Goal: Transaction & Acquisition: Register for event/course

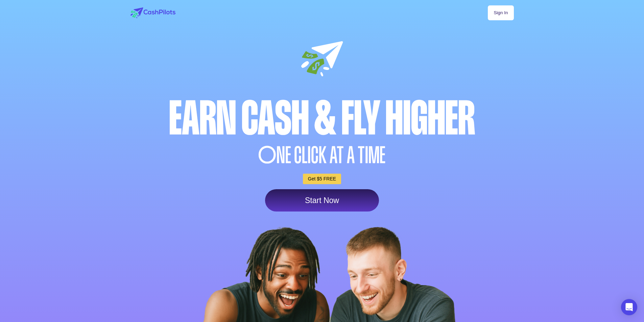
click at [501, 13] on link "Sign In" at bounding box center [501, 12] width 26 height 15
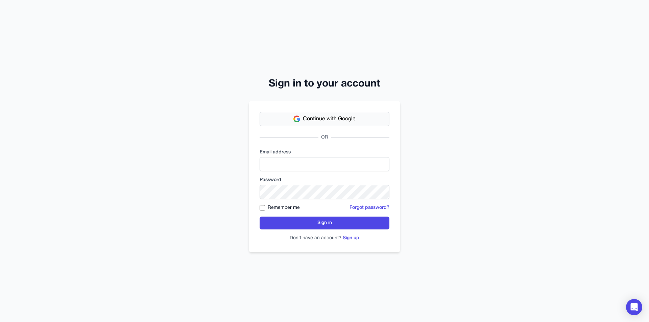
click at [334, 115] on span "Continue with Google" at bounding box center [329, 119] width 53 height 8
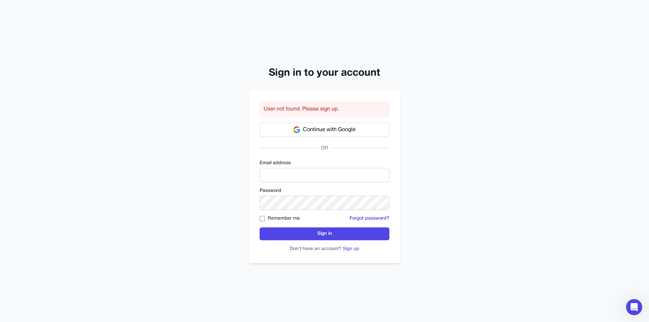
click at [348, 251] on button "Sign up" at bounding box center [351, 249] width 17 height 7
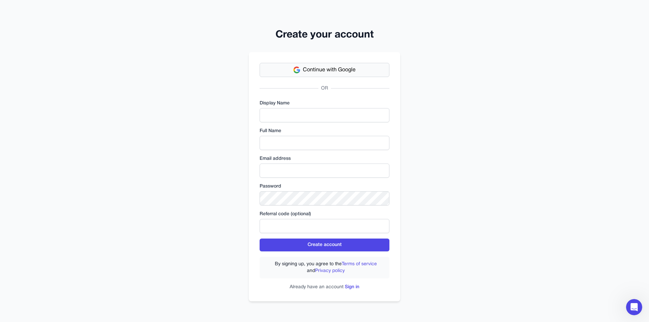
click at [323, 71] on span "Continue with Google" at bounding box center [329, 70] width 53 height 8
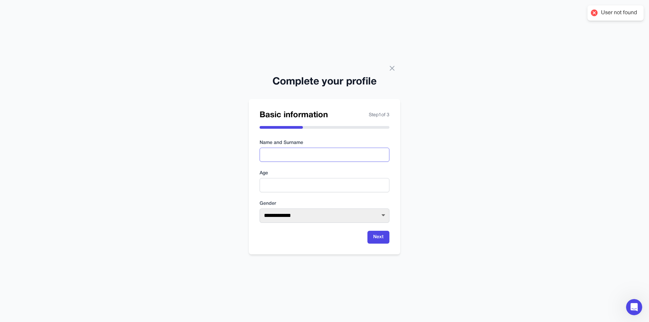
click at [329, 156] on input "text" at bounding box center [325, 155] width 130 height 14
type input "**********"
click at [306, 185] on input "number" at bounding box center [325, 185] width 130 height 14
click at [373, 189] on input "number" at bounding box center [325, 185] width 130 height 14
type input "*"
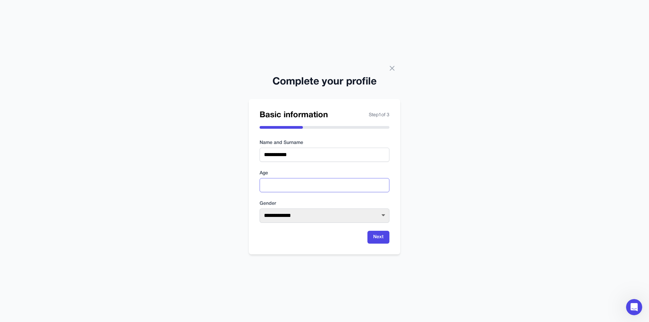
type input "**"
click at [311, 220] on select "**********" at bounding box center [325, 216] width 130 height 14
select select "****"
click at [260, 209] on select "**********" at bounding box center [325, 216] width 130 height 14
click at [378, 238] on button "Next" at bounding box center [378, 237] width 22 height 13
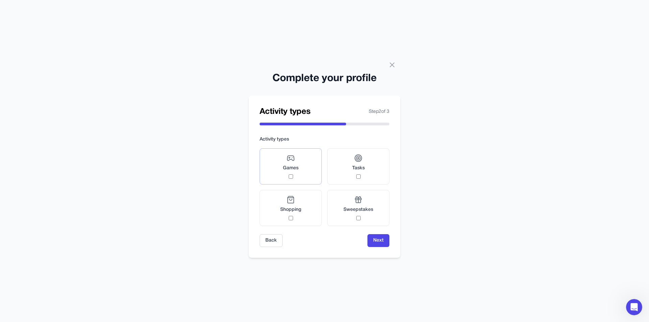
drag, startPoint x: 281, startPoint y: 163, endPoint x: 320, endPoint y: 169, distance: 39.6
click at [283, 163] on label "Games" at bounding box center [291, 166] width 62 height 36
click at [387, 246] on button "Next" at bounding box center [378, 240] width 22 height 13
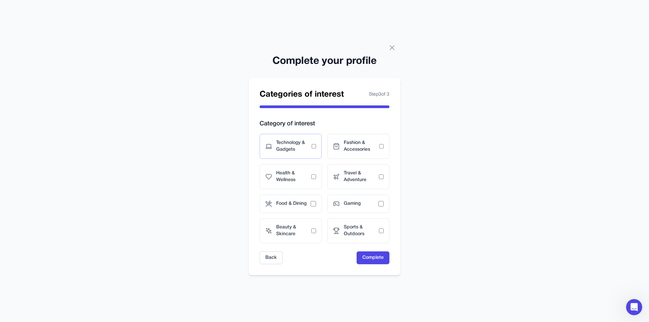
click at [289, 151] on span "Technology & Gadgets" at bounding box center [293, 147] width 35 height 14
click at [367, 253] on button "Complete" at bounding box center [373, 258] width 33 height 13
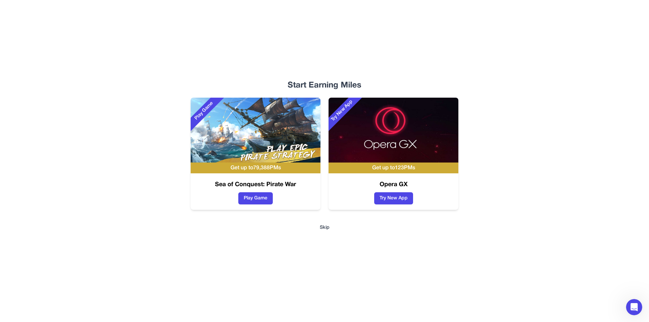
click at [327, 230] on button "Skip" at bounding box center [325, 227] width 10 height 7
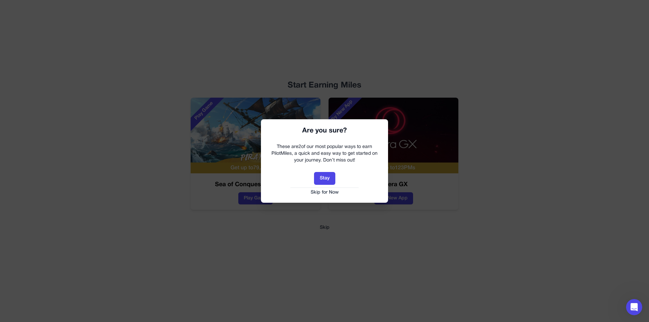
click at [319, 194] on button "Skip for Now" at bounding box center [325, 192] width 114 height 7
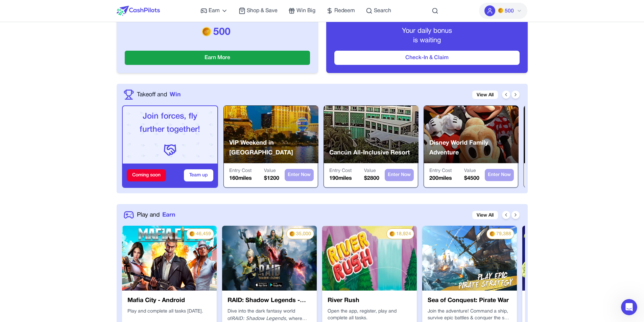
scroll to position [90, 0]
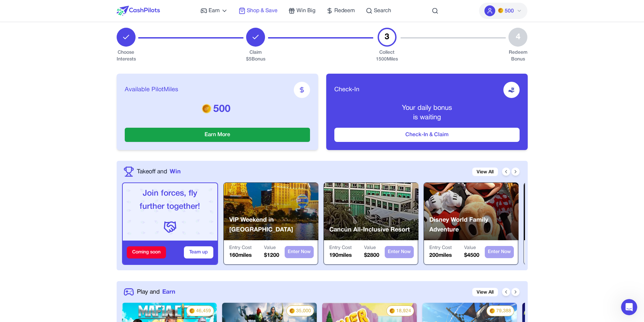
click at [265, 13] on span "Shop & Save" at bounding box center [262, 11] width 31 height 8
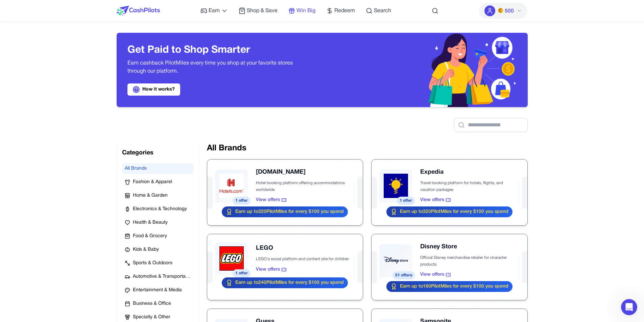
click at [309, 11] on span "Win Big" at bounding box center [305, 11] width 19 height 8
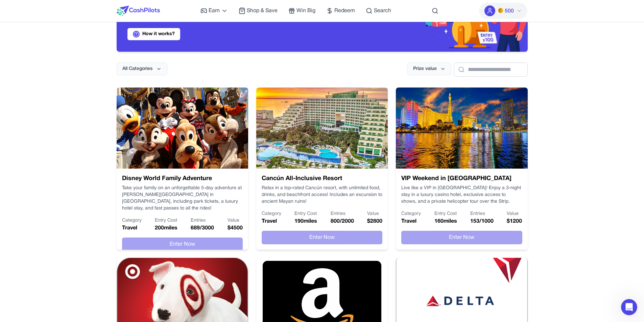
scroll to position [90, 0]
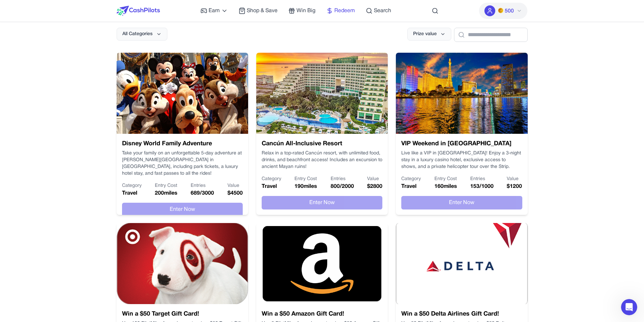
click at [349, 13] on span "Redeem" at bounding box center [344, 11] width 21 height 8
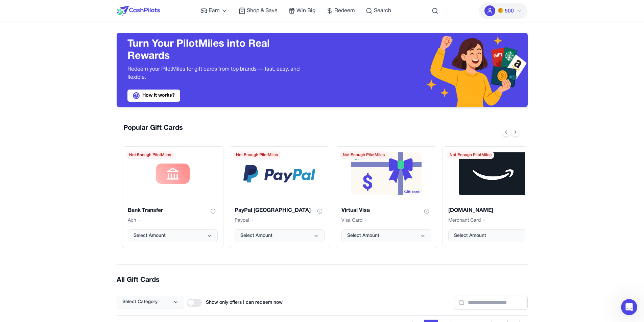
drag, startPoint x: 372, startPoint y: 9, endPoint x: 460, endPoint y: 21, distance: 89.0
click at [372, 8] on icon at bounding box center [369, 10] width 7 height 7
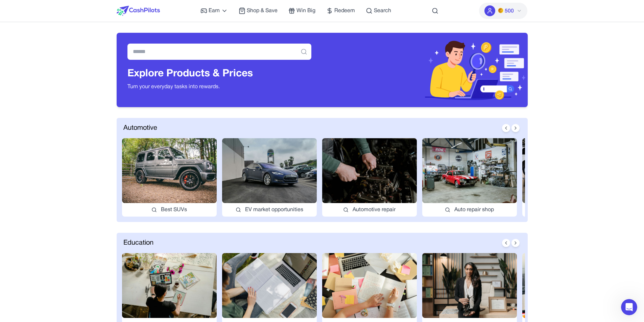
click at [499, 13] on img at bounding box center [500, 10] width 5 height 5
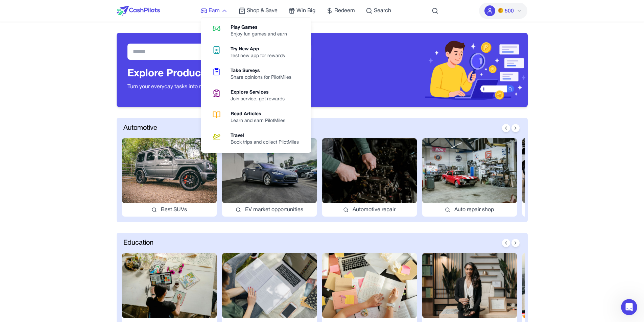
click at [218, 11] on span "Earn" at bounding box center [214, 11] width 11 height 8
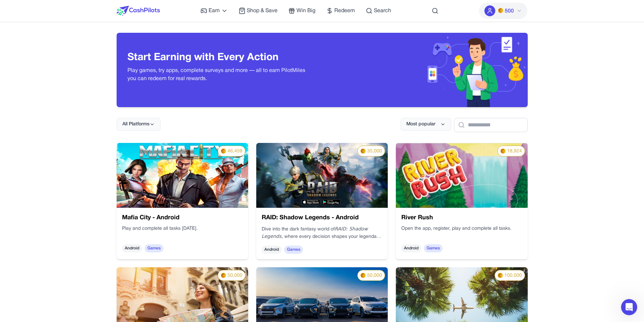
click at [449, 187] on img at bounding box center [462, 175] width 132 height 65
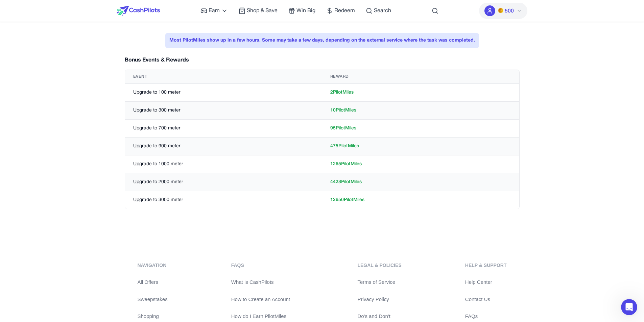
scroll to position [135, 0]
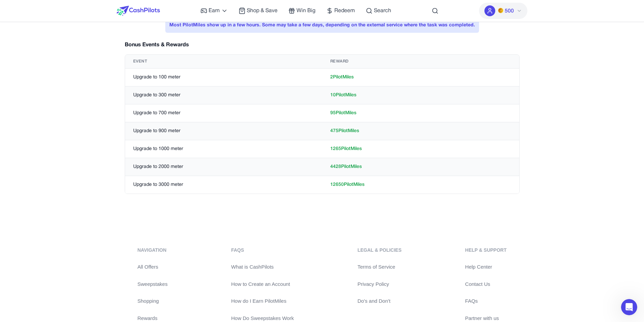
drag, startPoint x: 377, startPoint y: 190, endPoint x: 162, endPoint y: 179, distance: 215.9
click at [153, 195] on div "River Rush Max Reward: 18925 PilotMiles Type: Games Platform: Android Open the …" at bounding box center [322, 50] width 411 height 305
click at [168, 161] on td "Upgrade to 2000 meter" at bounding box center [223, 167] width 197 height 18
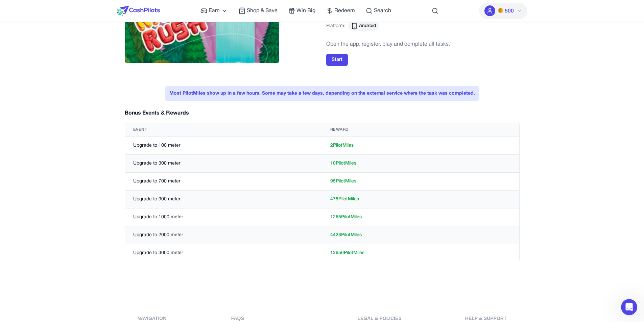
scroll to position [0, 0]
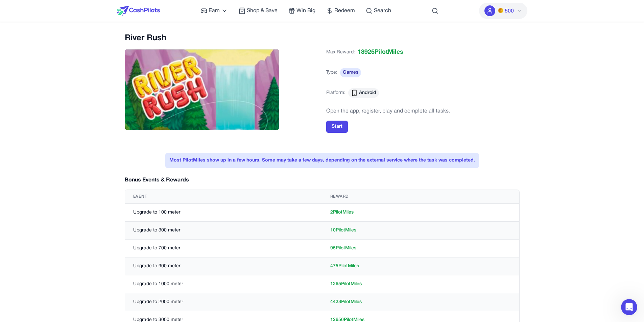
drag, startPoint x: 364, startPoint y: 227, endPoint x: 288, endPoint y: 208, distance: 78.9
click at [309, 230] on tr "Upgrade to 300 meter 10 PilotMiles" at bounding box center [322, 231] width 394 height 18
click at [337, 228] on td "10 PilotMiles" at bounding box center [420, 231] width 197 height 18
click at [347, 213] on td "2 PilotMiles" at bounding box center [420, 213] width 197 height 18
drag, startPoint x: 333, startPoint y: 213, endPoint x: 325, endPoint y: 214, distance: 7.6
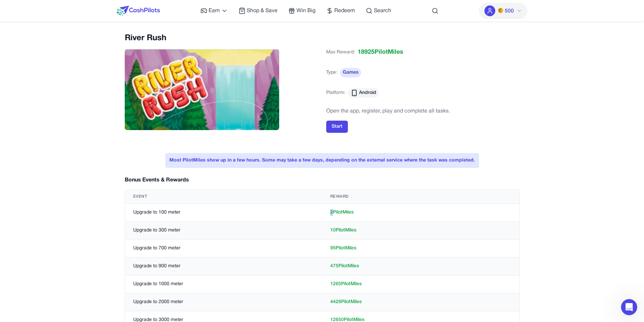
click at [325, 214] on td "2 PilotMiles" at bounding box center [420, 213] width 197 height 18
drag, startPoint x: 336, startPoint y: 232, endPoint x: 321, endPoint y: 232, distance: 15.2
click at [321, 232] on tr "Upgrade to 300 meter 10 PilotMiles" at bounding box center [322, 231] width 394 height 18
click at [135, 8] on img at bounding box center [138, 11] width 43 height 10
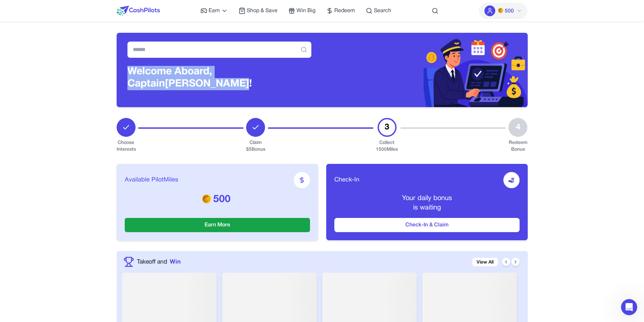
drag, startPoint x: 171, startPoint y: 86, endPoint x: 128, endPoint y: 70, distance: 45.0
click at [128, 70] on h3 "Welcome Aboard, Captain Chris Mylan!" at bounding box center [219, 78] width 184 height 24
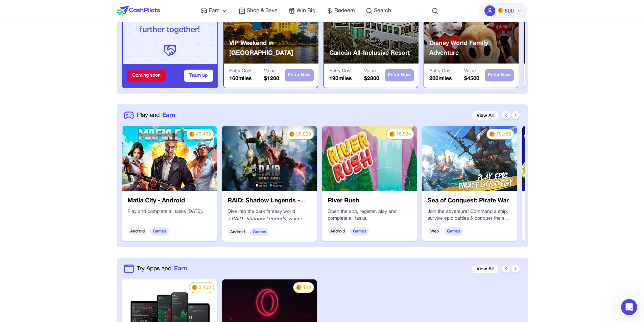
scroll to position [270, 0]
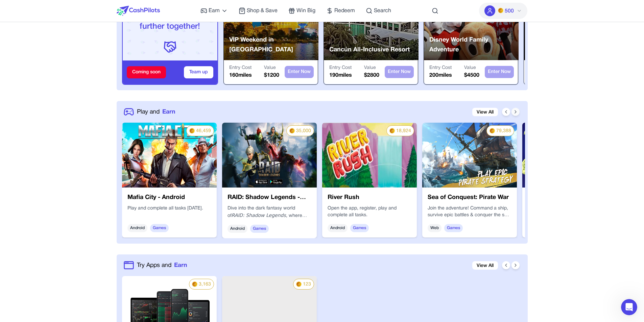
click at [516, 111] on icon at bounding box center [515, 111] width 5 height 5
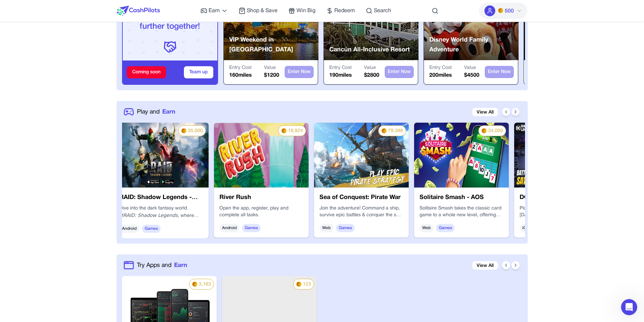
click at [517, 111] on icon at bounding box center [515, 111] width 5 height 5
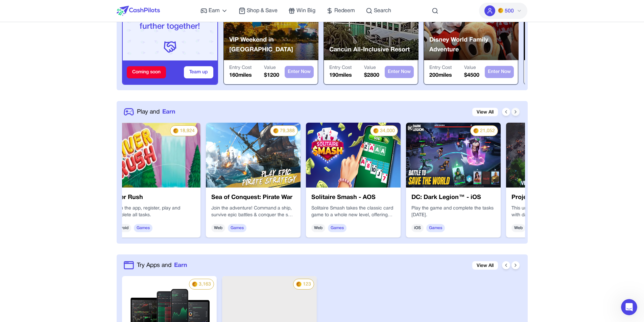
click at [517, 111] on icon at bounding box center [515, 111] width 5 height 5
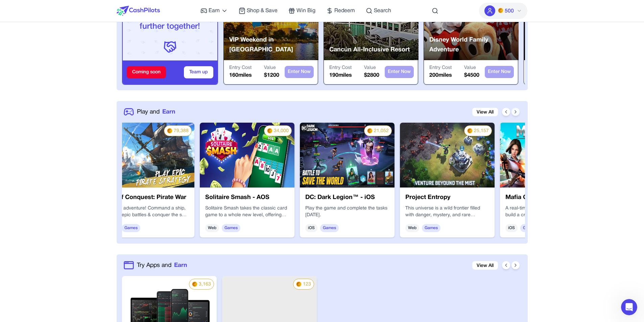
click at [517, 111] on icon at bounding box center [515, 111] width 5 height 5
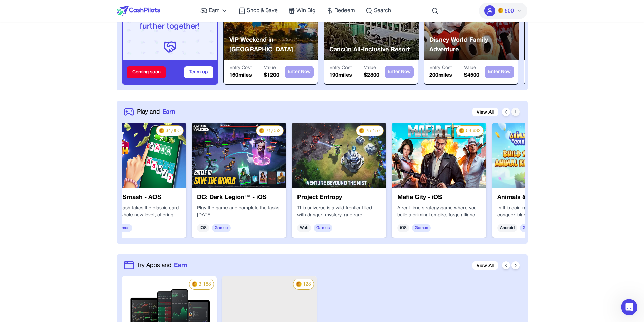
click at [517, 111] on icon at bounding box center [515, 111] width 5 height 5
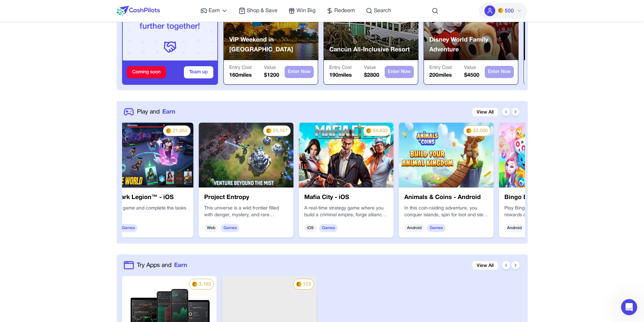
click at [517, 111] on icon at bounding box center [515, 111] width 5 height 5
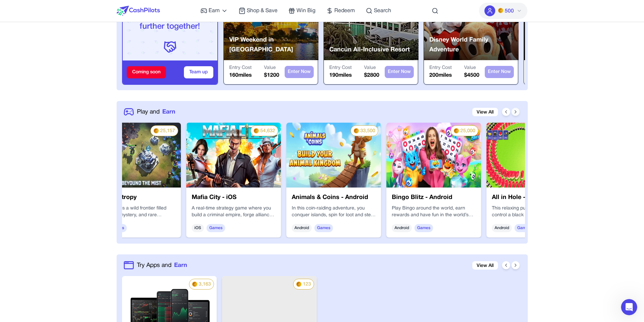
click at [517, 111] on icon at bounding box center [515, 111] width 5 height 5
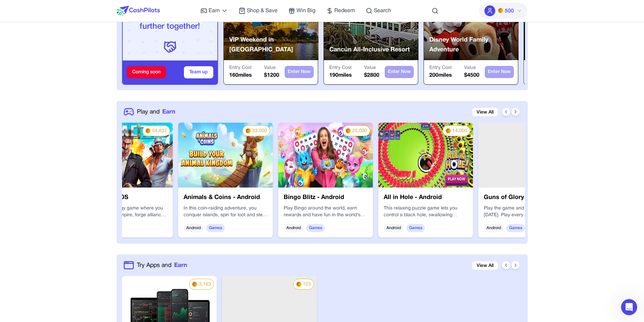
click at [517, 111] on icon at bounding box center [515, 111] width 5 height 5
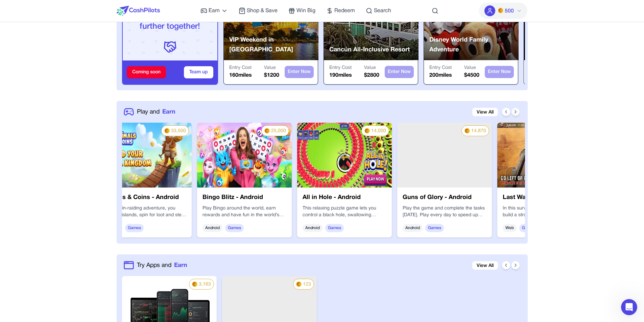
click at [517, 111] on icon at bounding box center [515, 111] width 5 height 5
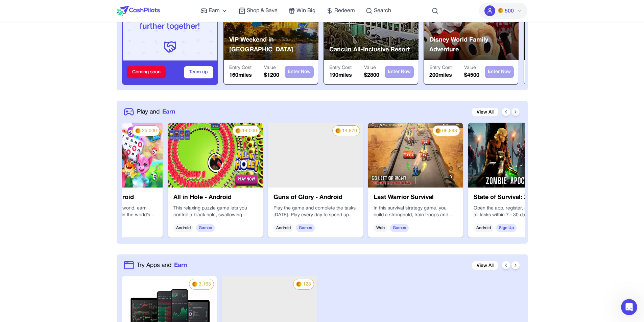
click at [517, 111] on icon at bounding box center [515, 111] width 5 height 5
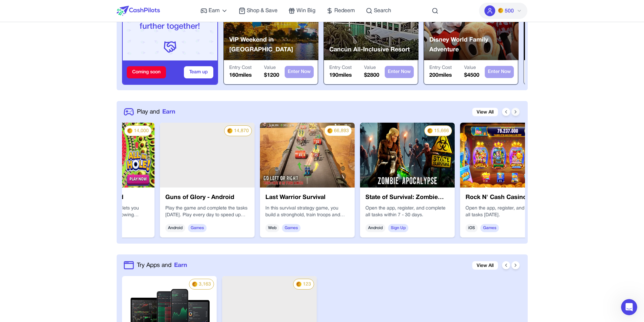
click at [517, 111] on icon at bounding box center [515, 111] width 5 height 5
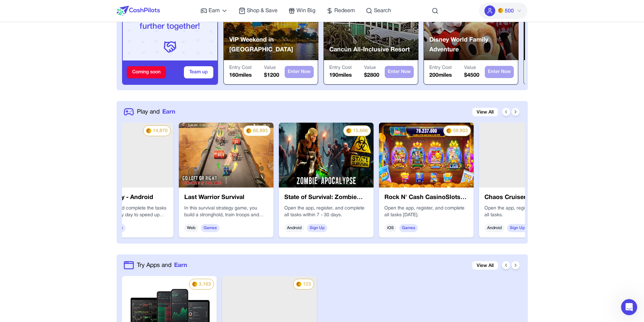
click at [517, 111] on icon at bounding box center [515, 111] width 5 height 5
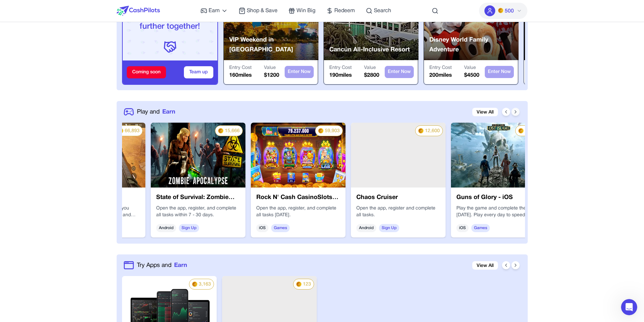
click at [517, 111] on icon at bounding box center [515, 111] width 5 height 5
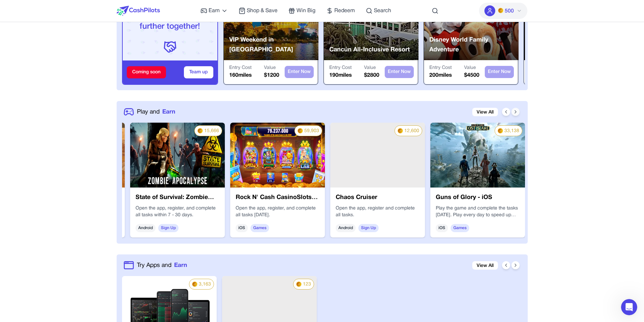
click at [517, 111] on icon at bounding box center [515, 111] width 5 height 5
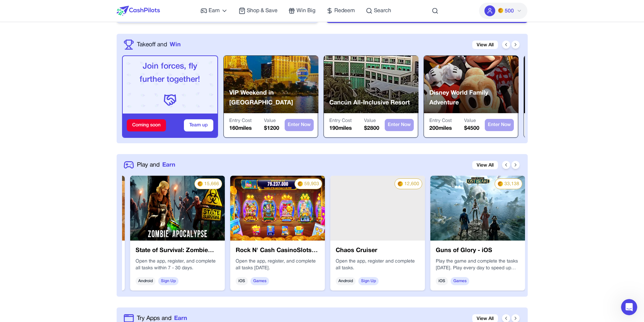
scroll to position [180, 0]
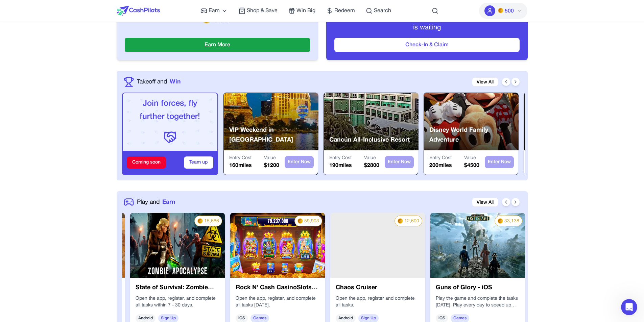
drag, startPoint x: 354, startPoint y: 164, endPoint x: 340, endPoint y: 166, distance: 13.7
click at [340, 166] on div "Entry Cost 190 miles Value $ 2800" at bounding box center [354, 162] width 50 height 15
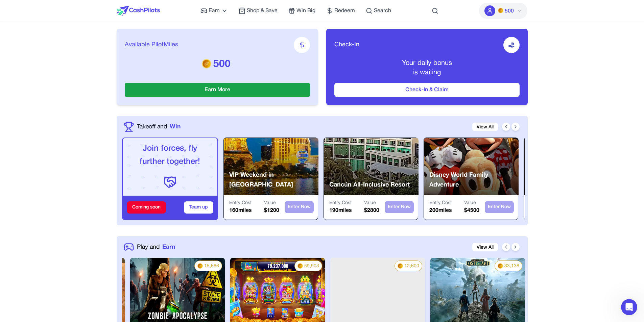
scroll to position [90, 0]
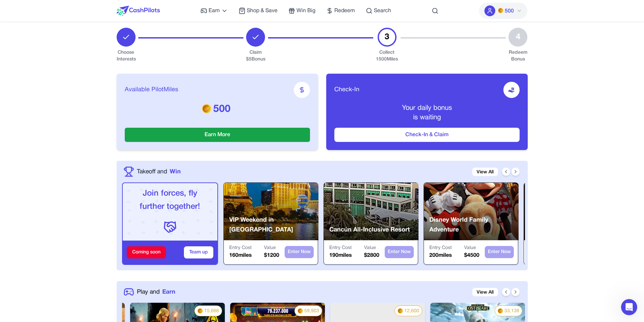
click at [510, 13] on span "500" at bounding box center [509, 11] width 9 height 8
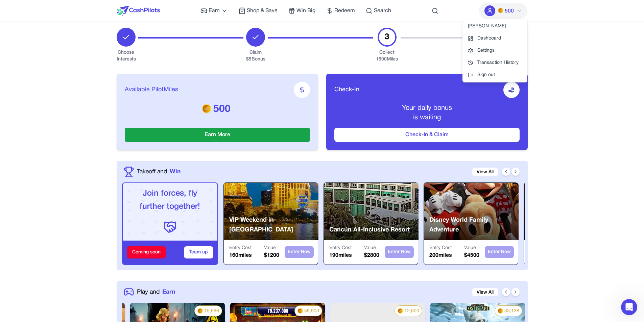
click at [511, 10] on span "500" at bounding box center [509, 11] width 9 height 8
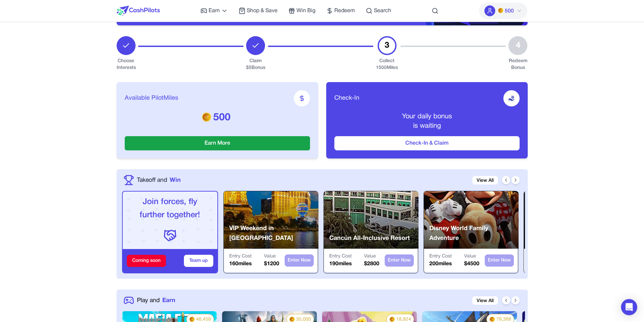
scroll to position [45, 0]
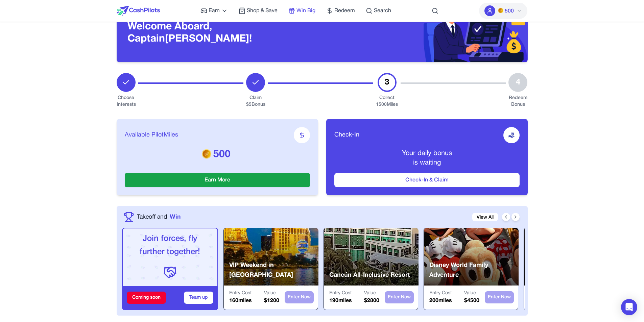
click at [306, 10] on span "Win Big" at bounding box center [305, 11] width 19 height 8
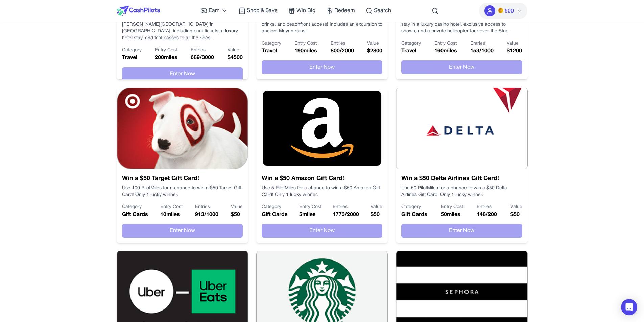
scroll to position [270, 0]
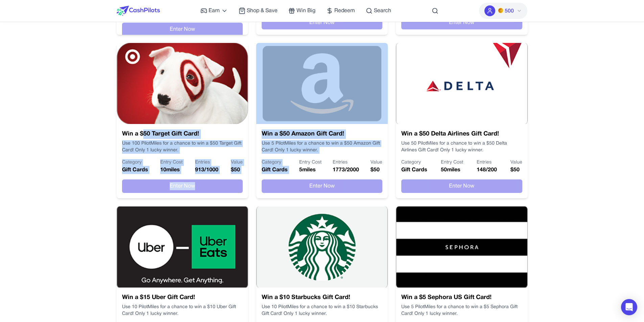
drag, startPoint x: 142, startPoint y: 139, endPoint x: 299, endPoint y: 154, distance: 157.3
click at [299, 154] on div "Disney World Family Adventure Take your family on an unforgettable 5-day advent…" at bounding box center [322, 118] width 411 height 490
click at [299, 154] on div "Win a $50 Amazon Gift Card! Use 5 PilotMiles for a chance to win a $50 Amazon G…" at bounding box center [322, 161] width 132 height 74
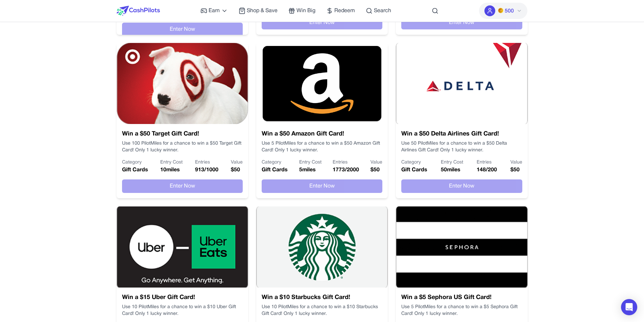
click at [202, 150] on p "Use 100 PilotMiles for a chance to win a $50 Target Gift Card! Only 1 lucky win…" at bounding box center [182, 147] width 121 height 14
click at [166, 171] on p "10 miles" at bounding box center [171, 170] width 22 height 8
drag, startPoint x: 203, startPoint y: 170, endPoint x: 189, endPoint y: 168, distance: 14.0
click at [189, 168] on div "Category Gift Cards Entry Cost 10 miles Entries 913 / 1000 Value $ 50" at bounding box center [182, 166] width 121 height 15
drag, startPoint x: 184, startPoint y: 172, endPoint x: 161, endPoint y: 173, distance: 23.0
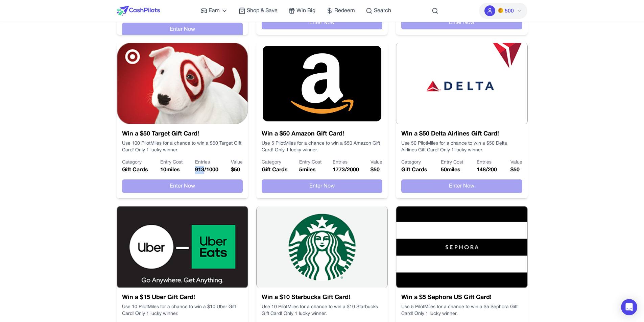
click at [161, 173] on div "Category Gift Cards Entry Cost 10 miles Entries 913 / 1000 Value $ 50" at bounding box center [182, 166] width 121 height 15
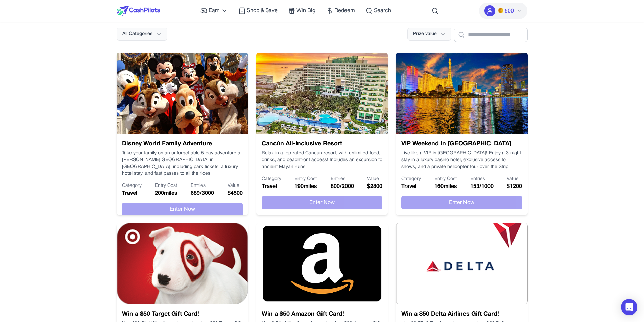
scroll to position [489, 0]
